Goal: Information Seeking & Learning: Learn about a topic

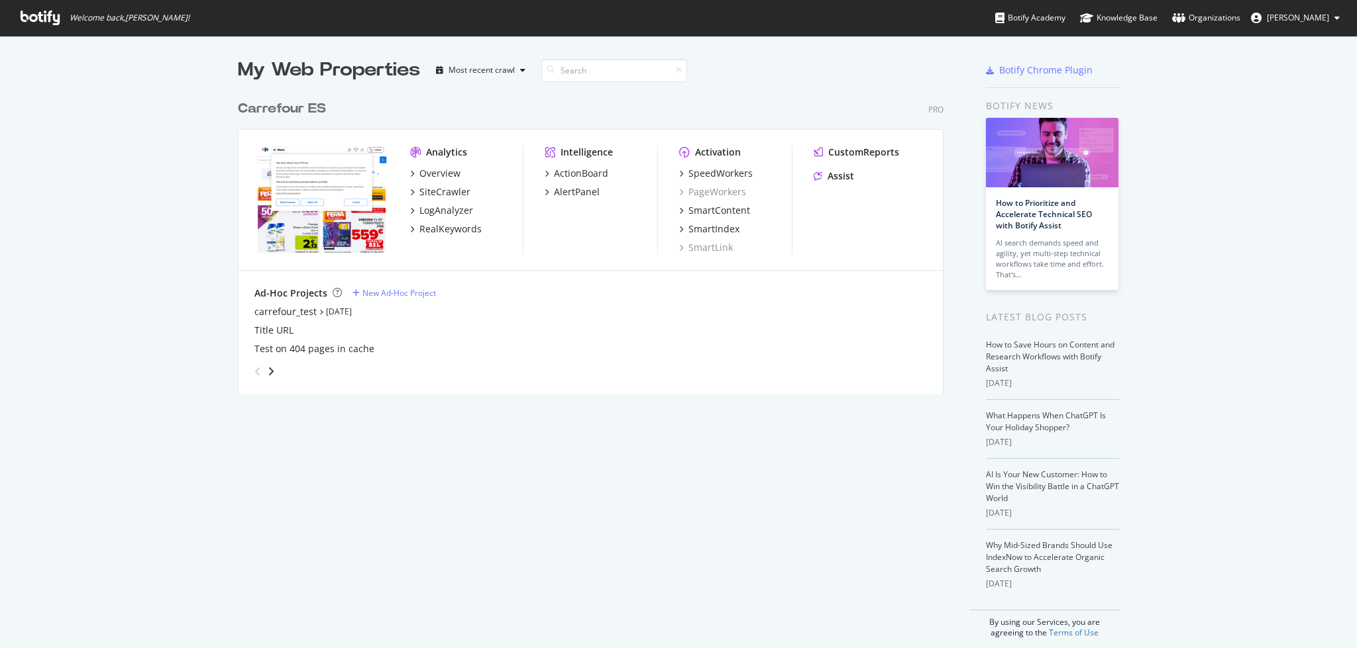
scroll to position [635, 1329]
click at [460, 227] on div "RealKeywords" at bounding box center [450, 229] width 62 height 13
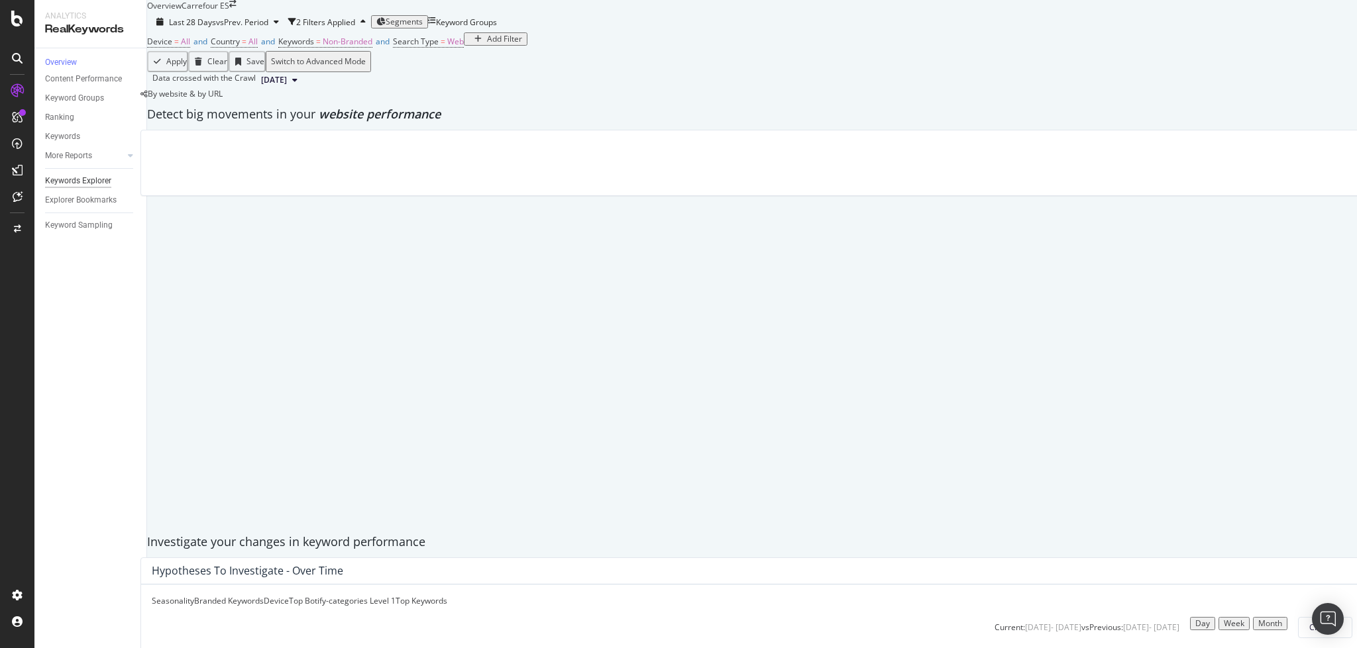
click at [85, 187] on div "Keywords Explorer" at bounding box center [78, 181] width 66 height 14
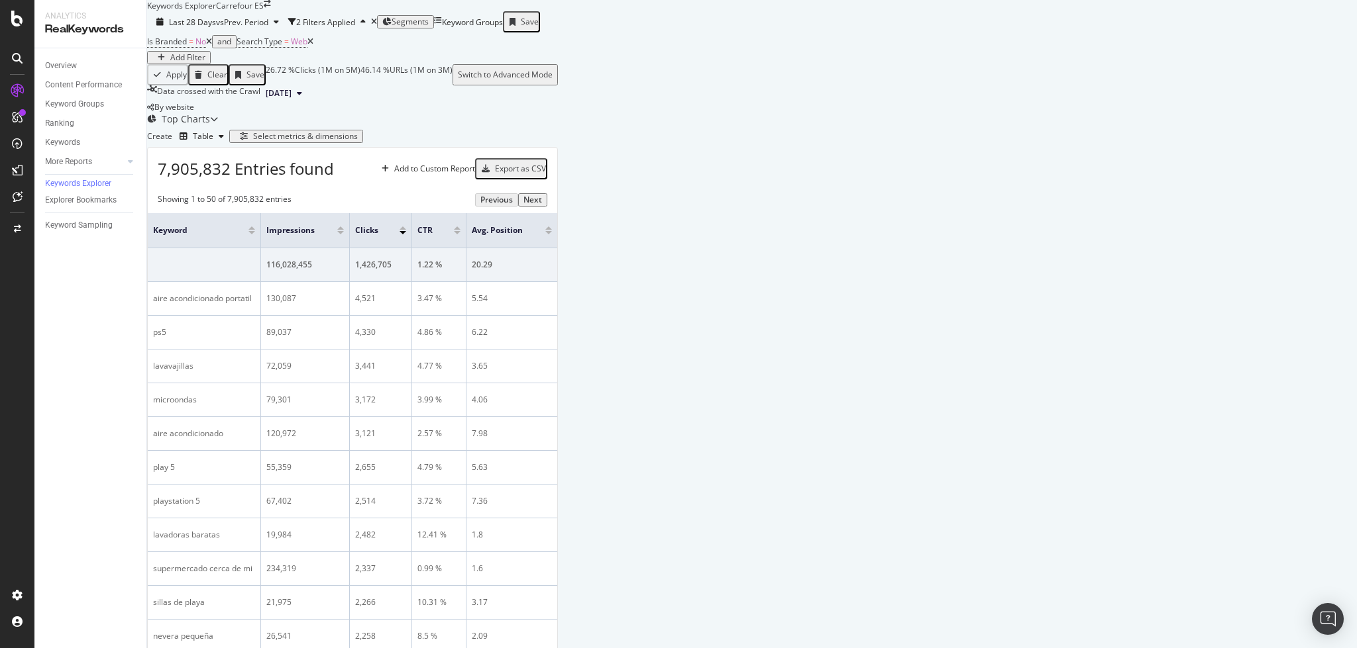
click at [429, 26] on div "Segments" at bounding box center [405, 21] width 46 height 9
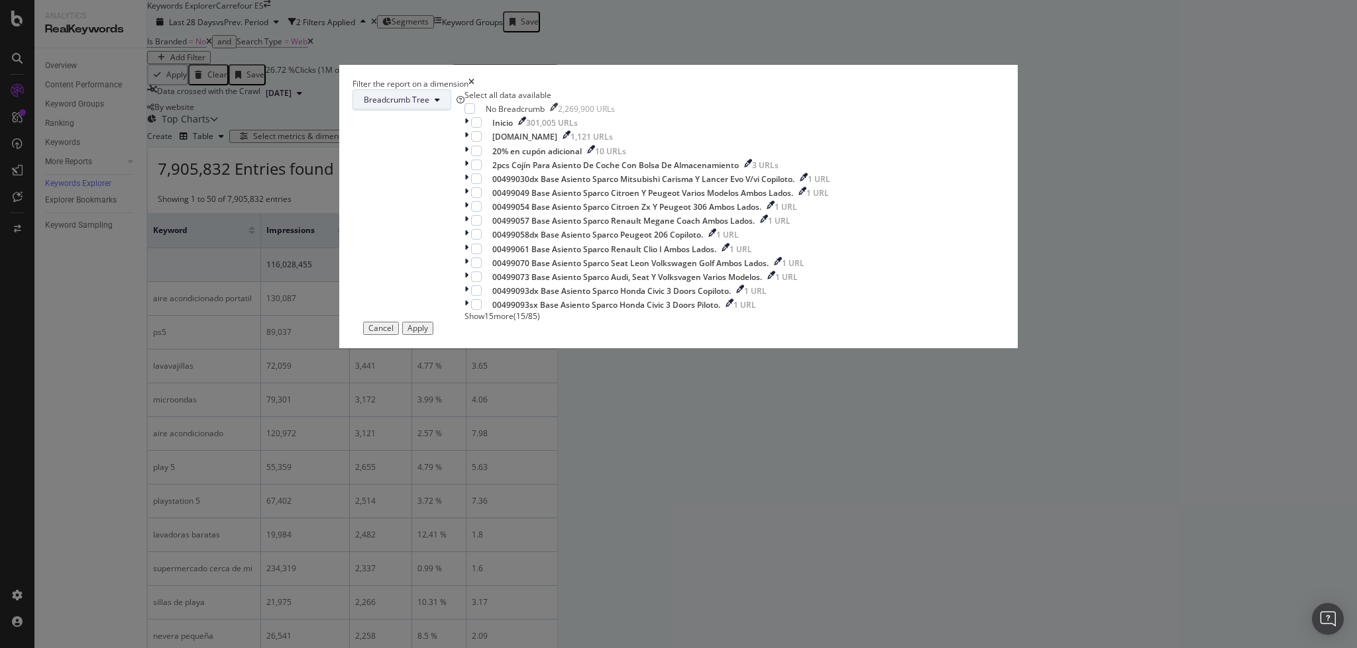
click at [429, 105] on span "Breadcrumb Tree" at bounding box center [397, 99] width 66 height 11
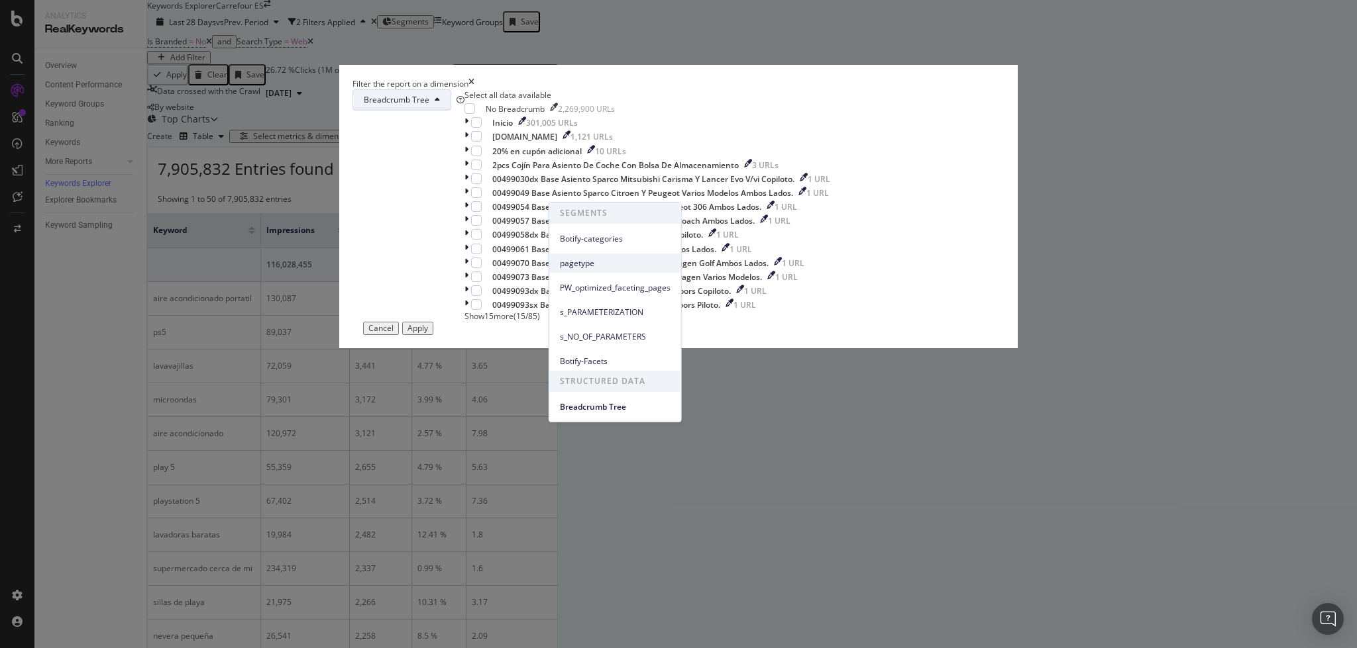
click at [593, 263] on span "pagetype" at bounding box center [615, 264] width 111 height 12
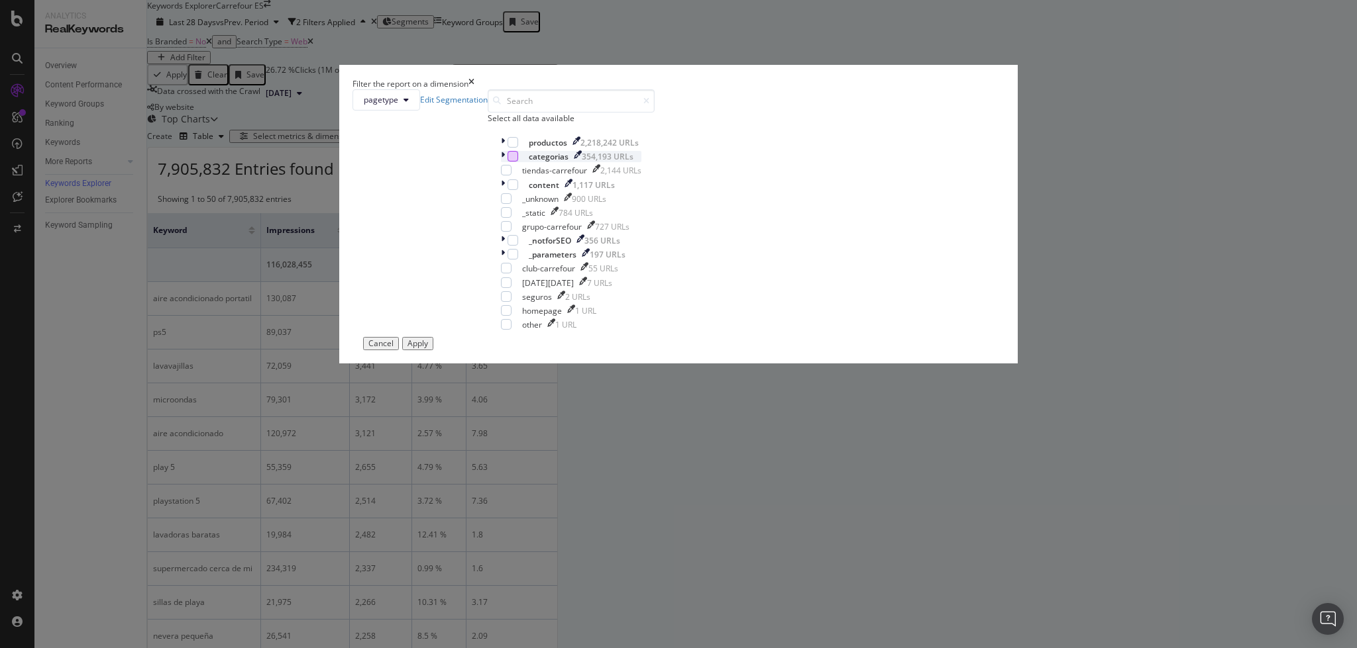
click at [518, 162] on div "modal" at bounding box center [512, 156] width 11 height 11
click at [428, 348] on div "Apply" at bounding box center [417, 343] width 21 height 9
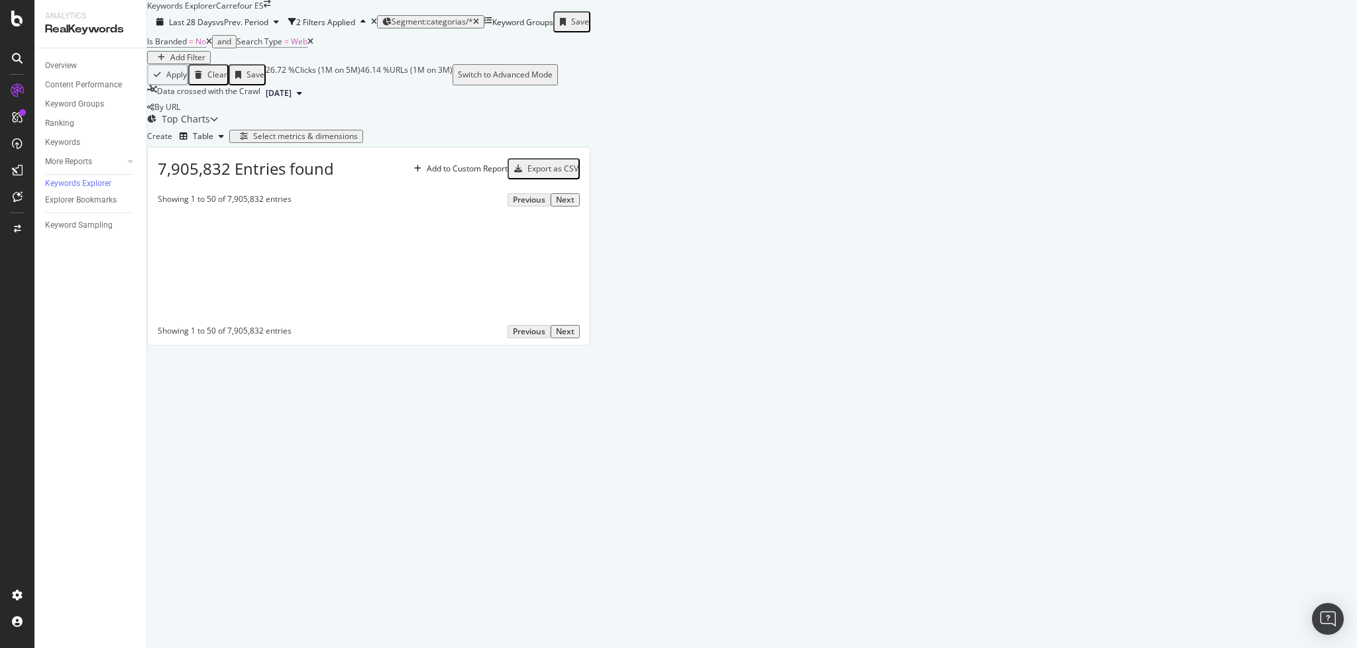
click at [212, 46] on icon at bounding box center [209, 42] width 6 height 8
click at [205, 62] on div "Add Filter" at bounding box center [187, 57] width 35 height 9
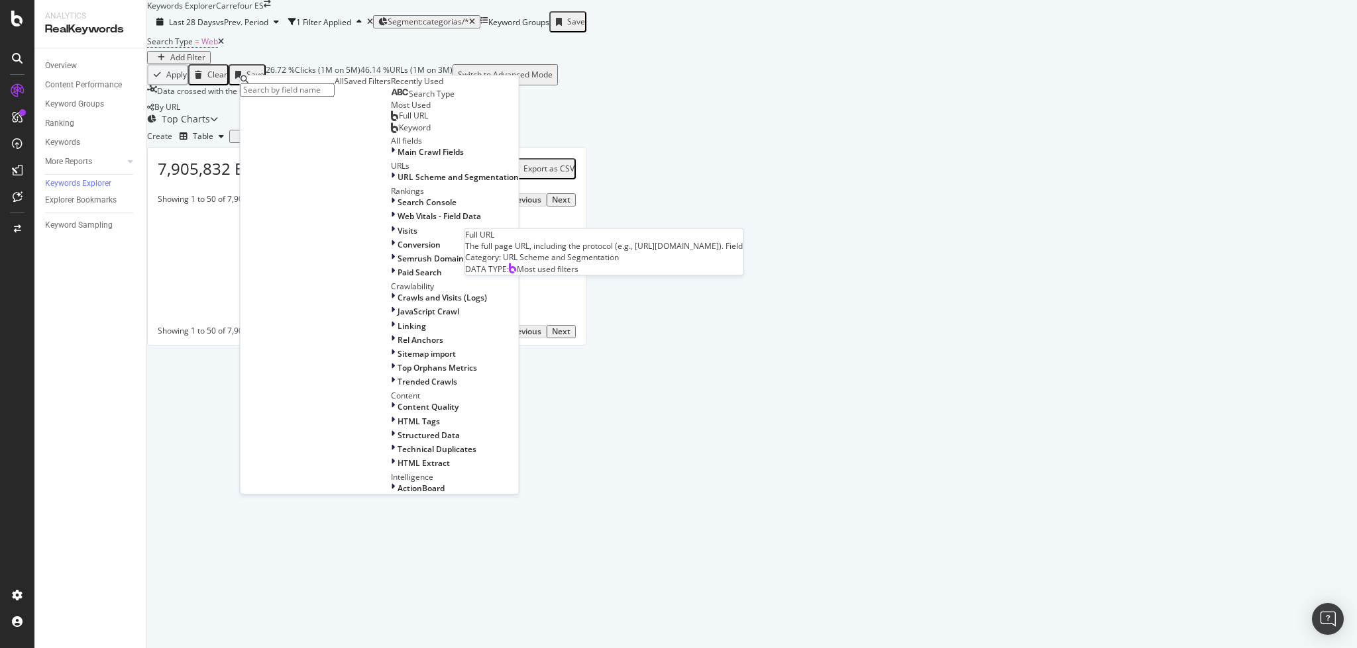
click at [391, 121] on div "Full URL" at bounding box center [409, 116] width 37 height 11
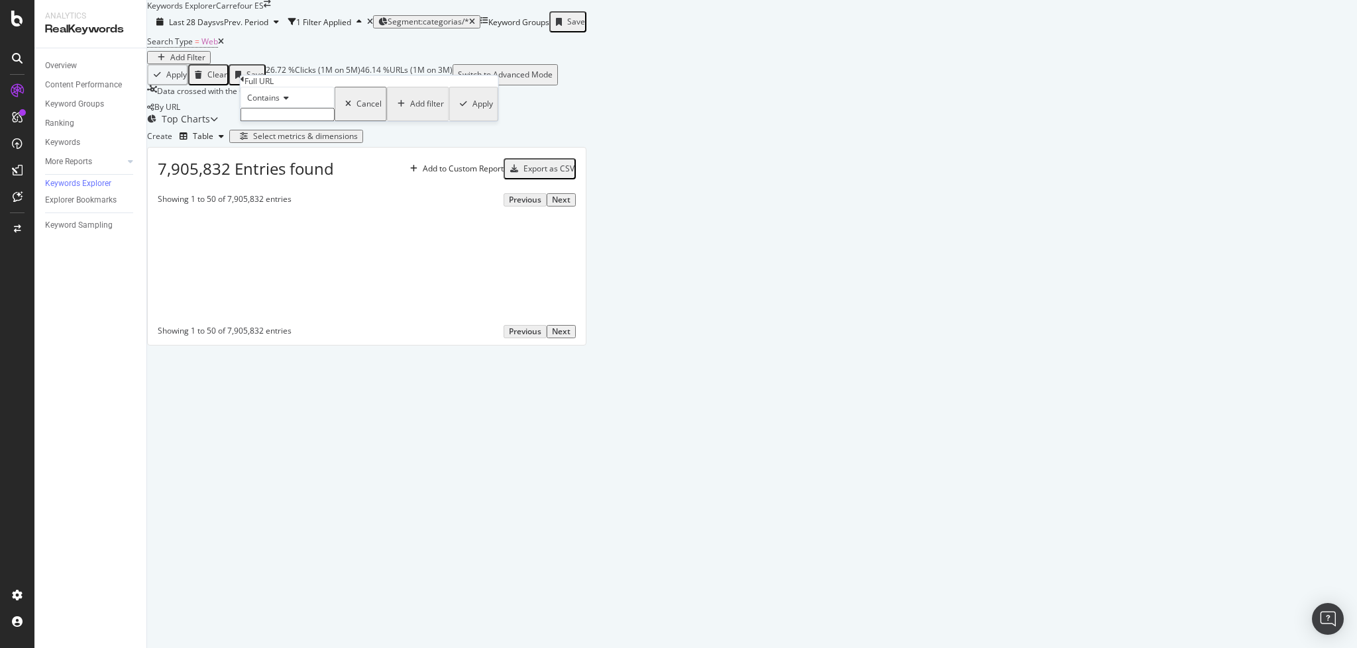
click at [305, 121] on input "text" at bounding box center [287, 114] width 94 height 13
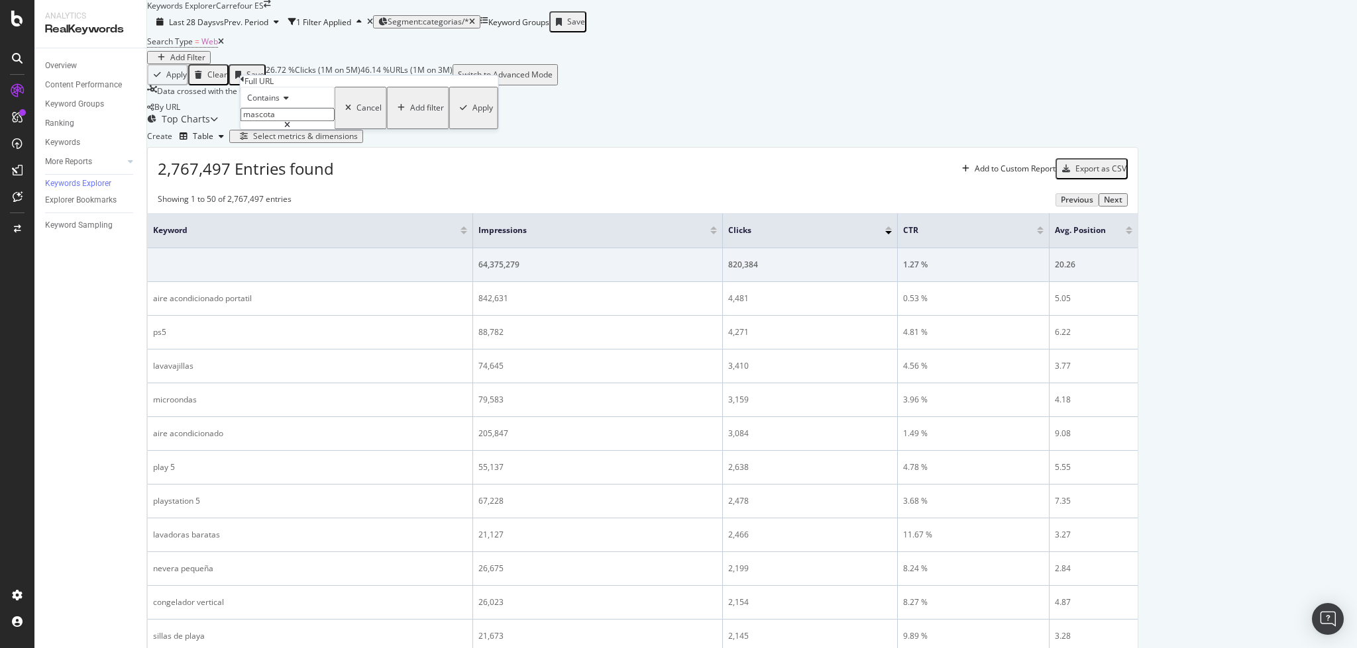
type input "mascotas"
drag, startPoint x: 390, startPoint y: 170, endPoint x: 976, endPoint y: 328, distance: 607.0
click at [472, 113] on div "Apply" at bounding box center [482, 107] width 21 height 9
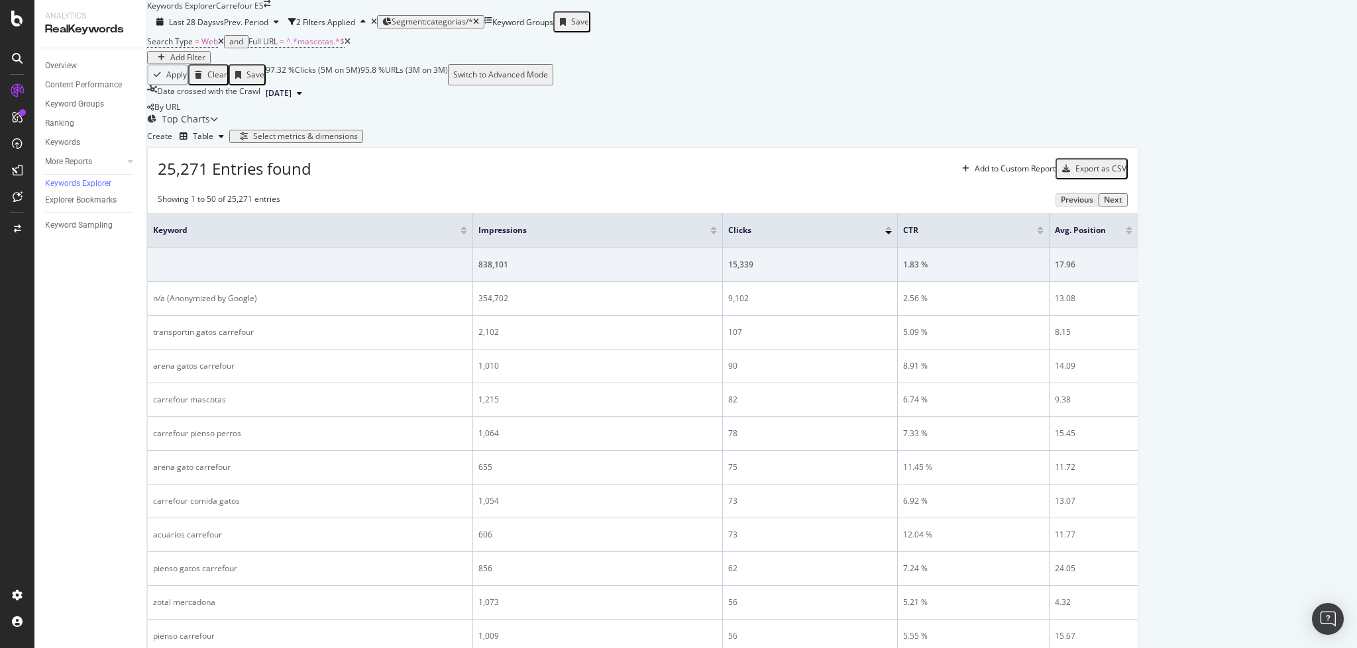
click at [358, 141] on div "Select metrics & dimensions" at bounding box center [305, 136] width 105 height 9
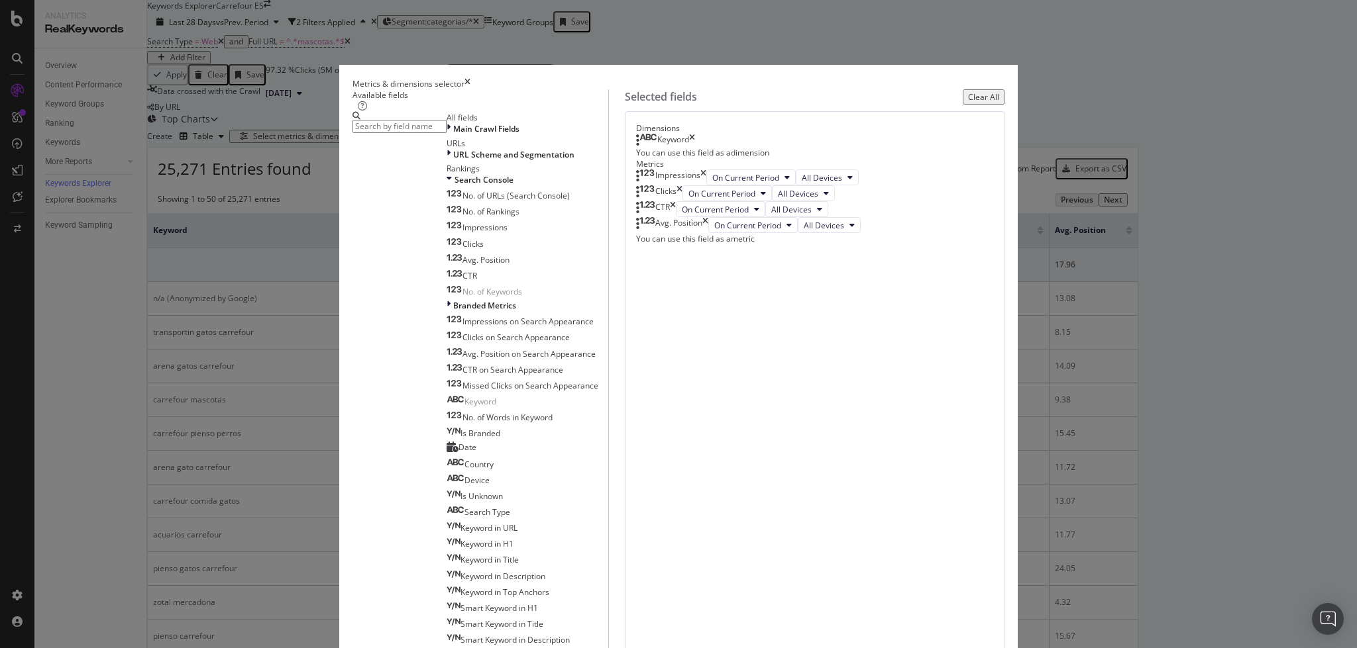
click at [446, 133] on input "modal" at bounding box center [399, 126] width 94 height 13
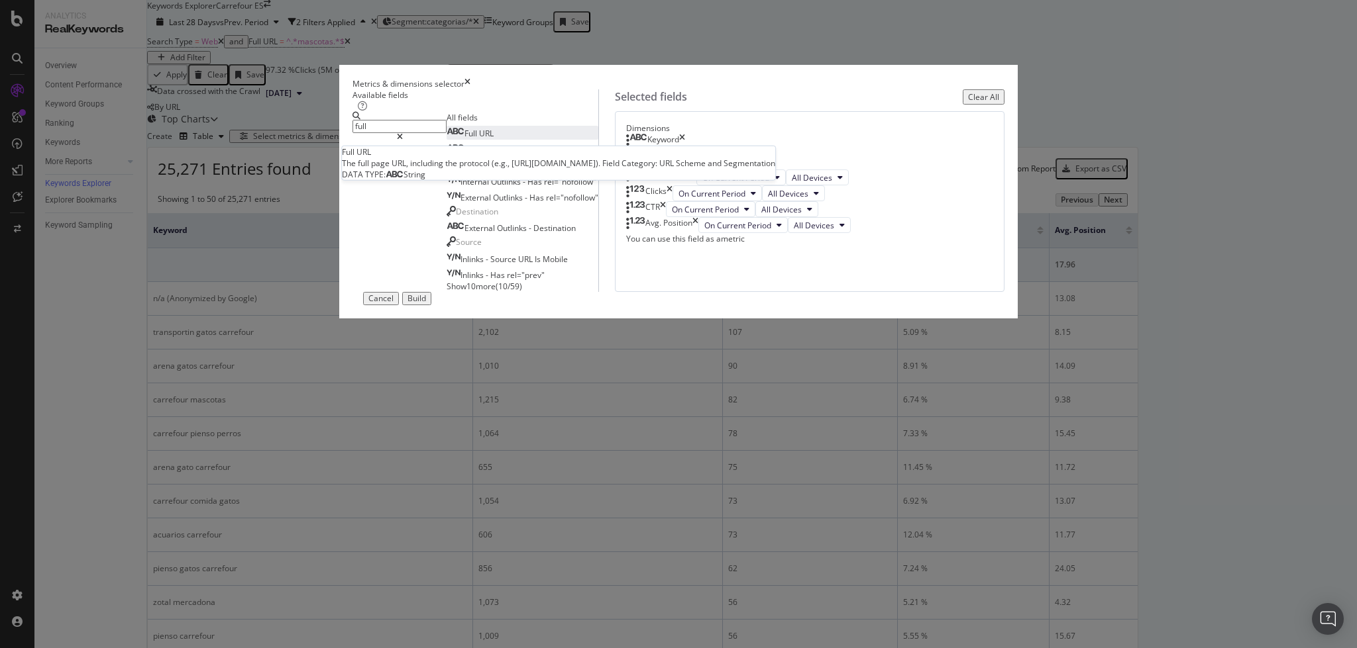
type input "full"
click at [479, 139] on span "URL" at bounding box center [486, 133] width 15 height 11
click at [685, 147] on icon "times" at bounding box center [682, 140] width 6 height 13
drag, startPoint x: 931, startPoint y: 564, endPoint x: 152, endPoint y: 117, distance: 897.9
click at [426, 303] on div "Build" at bounding box center [416, 298] width 19 height 9
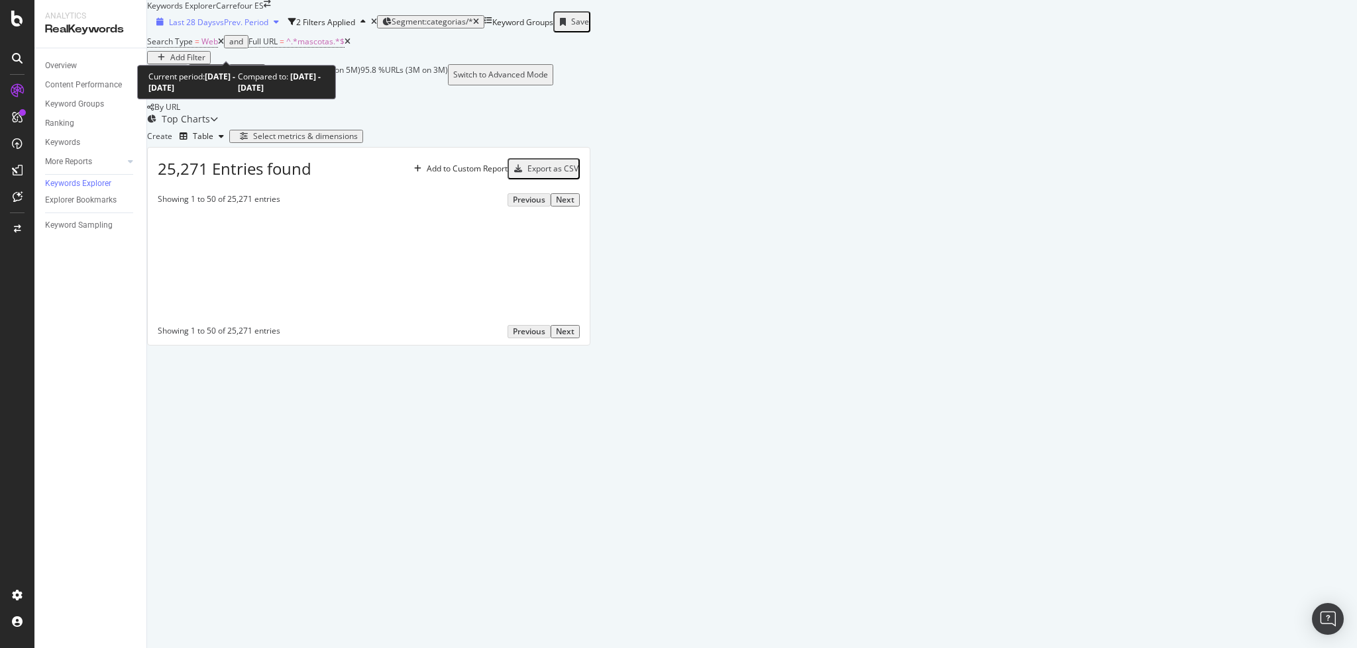
click at [204, 28] on div "Last 28 Days vs Prev. Period" at bounding box center [217, 22] width 133 height 11
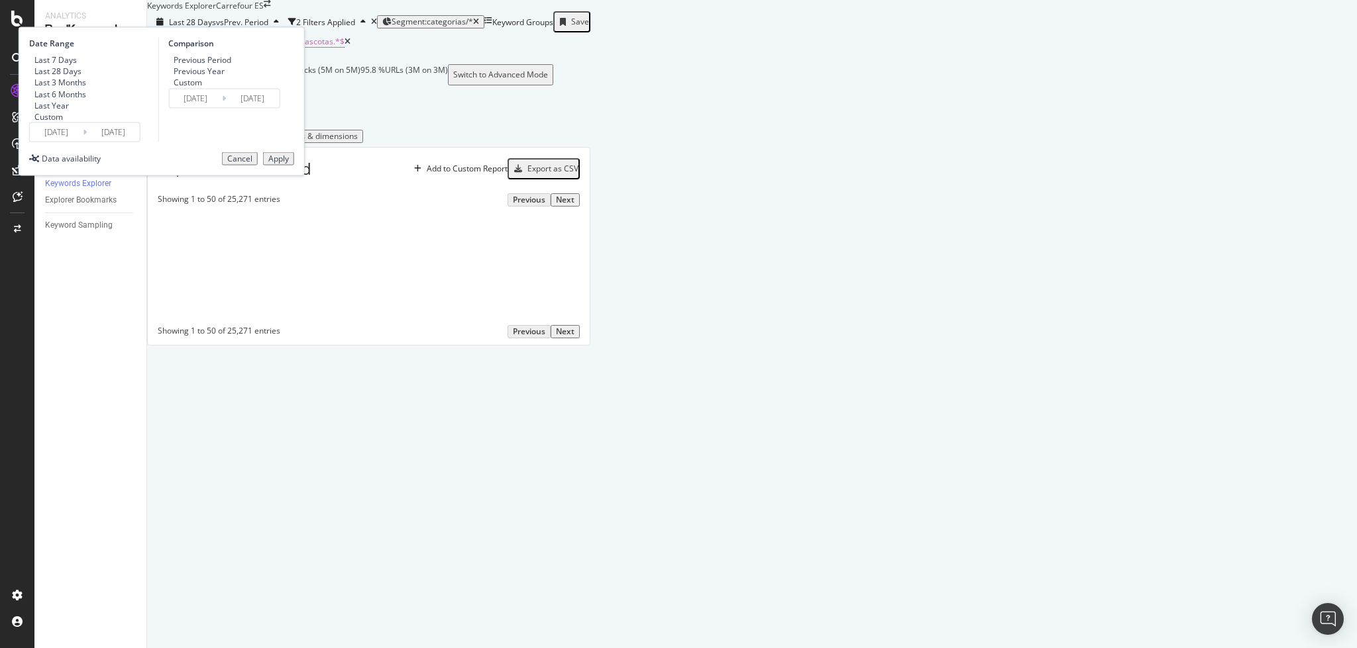
click at [86, 99] on div "Last 6 Months" at bounding box center [60, 93] width 52 height 11
type input "[DATE]"
click at [225, 77] on div "Previous Year" at bounding box center [199, 71] width 51 height 11
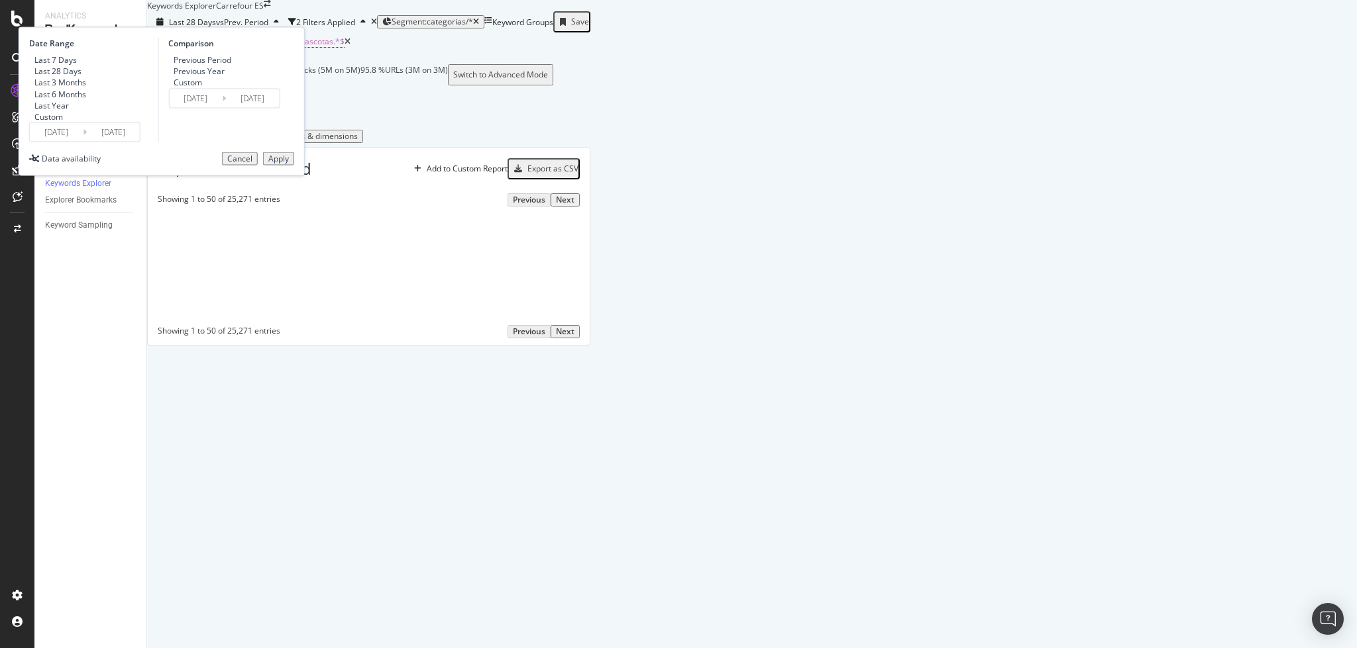
type input "[DATE]"
click at [289, 164] on div "Apply" at bounding box center [278, 158] width 21 height 9
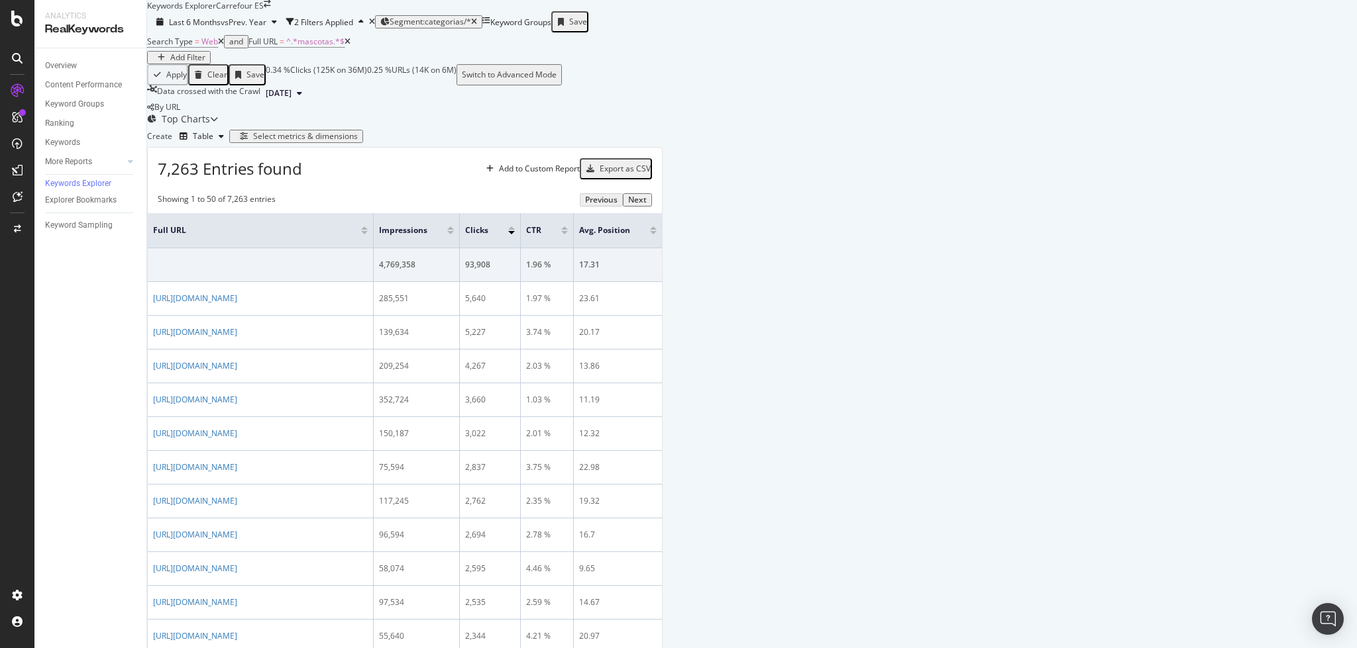
click at [205, 62] on div "Add Filter" at bounding box center [178, 57] width 53 height 9
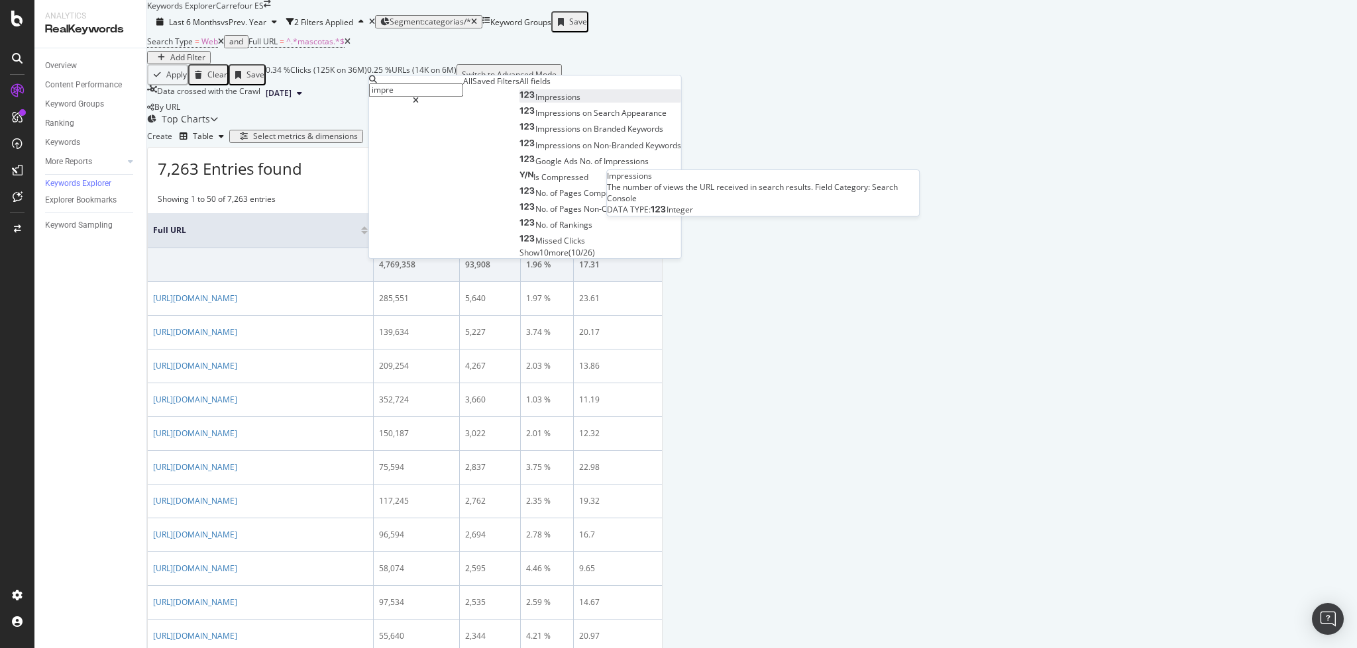
type input "impre"
click at [535, 103] on span "Impressions" at bounding box center [557, 96] width 45 height 11
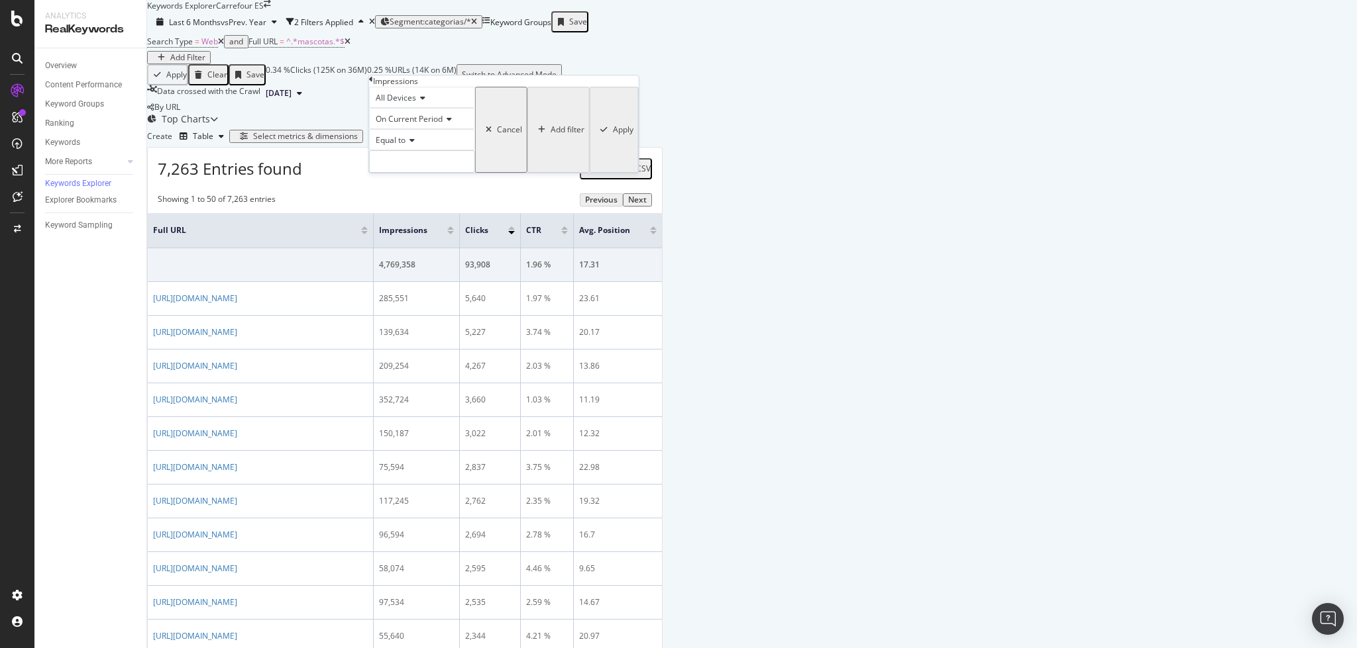
click at [410, 150] on div "Equal to" at bounding box center [422, 139] width 106 height 21
click at [414, 219] on span "Greater than" at bounding box center [397, 213] width 48 height 11
click at [419, 173] on input "number" at bounding box center [422, 161] width 106 height 23
type input "5000"
click at [595, 134] on div "button" at bounding box center [604, 130] width 18 height 8
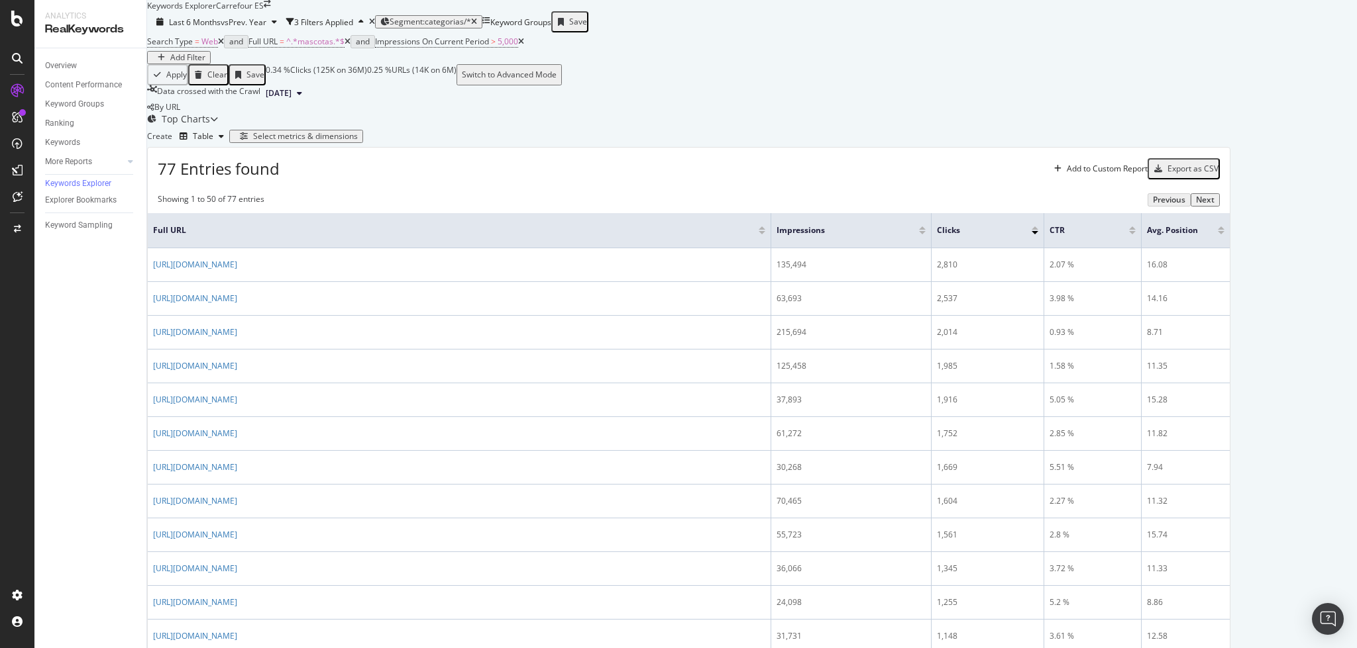
click at [1218, 174] on div "Export as CSV" at bounding box center [1192, 168] width 51 height 9
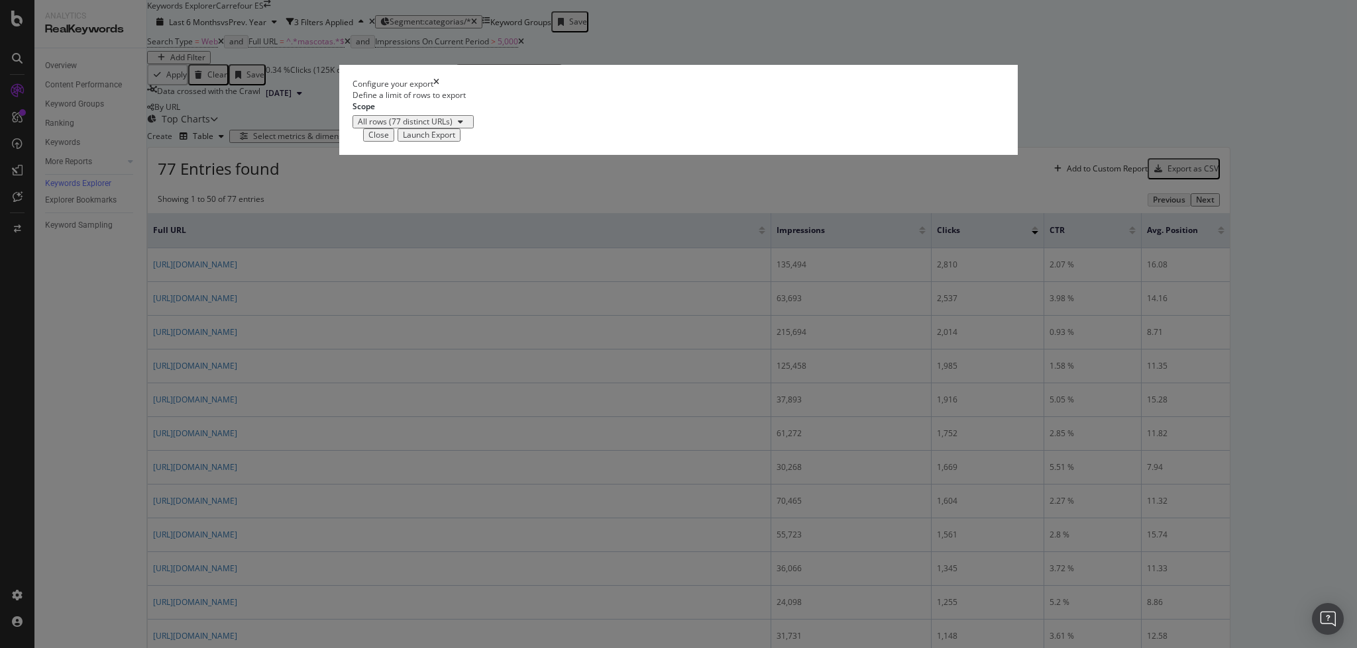
click at [455, 140] on div "Launch Export" at bounding box center [429, 134] width 52 height 9
